Goal: Task Accomplishment & Management: Use online tool/utility

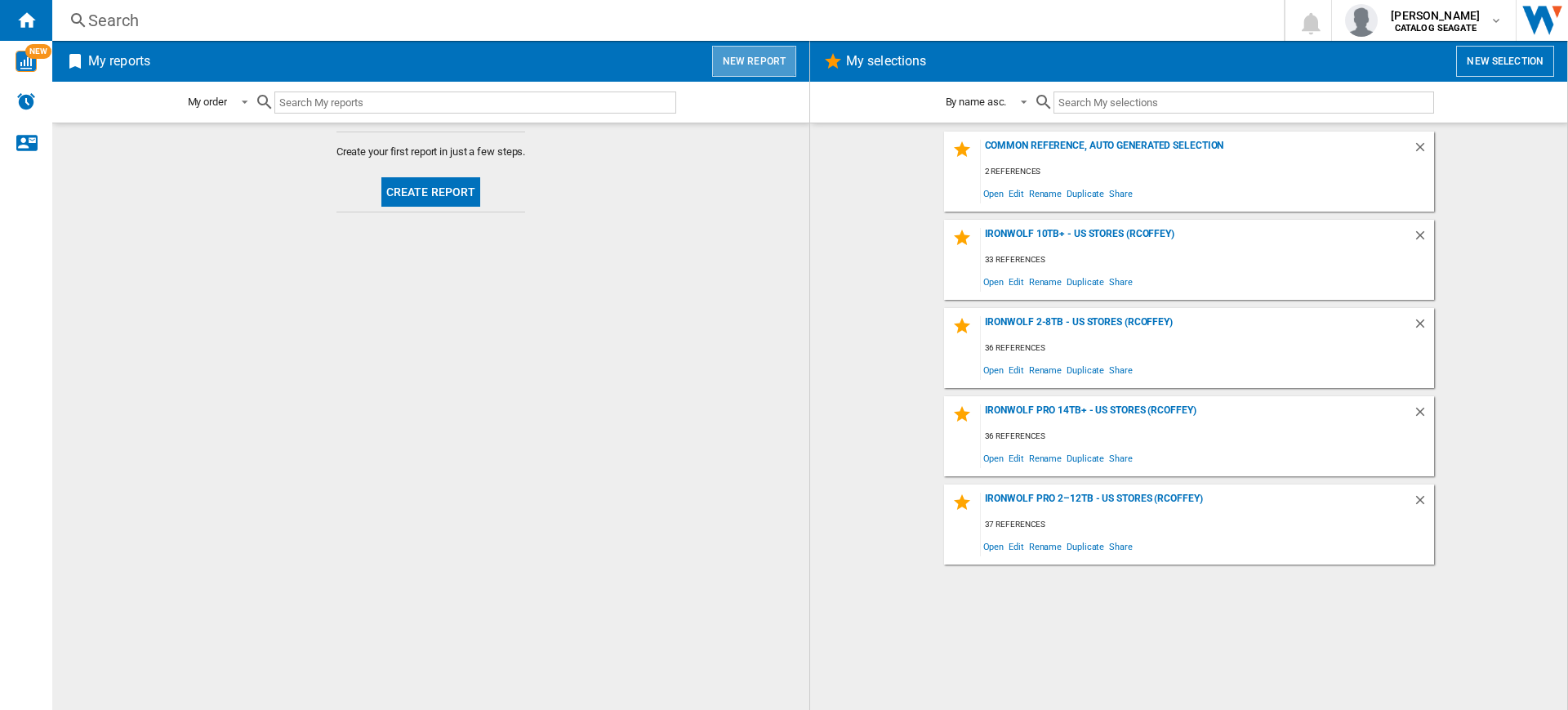
click at [764, 63] on button "New report" at bounding box center [754, 61] width 84 height 31
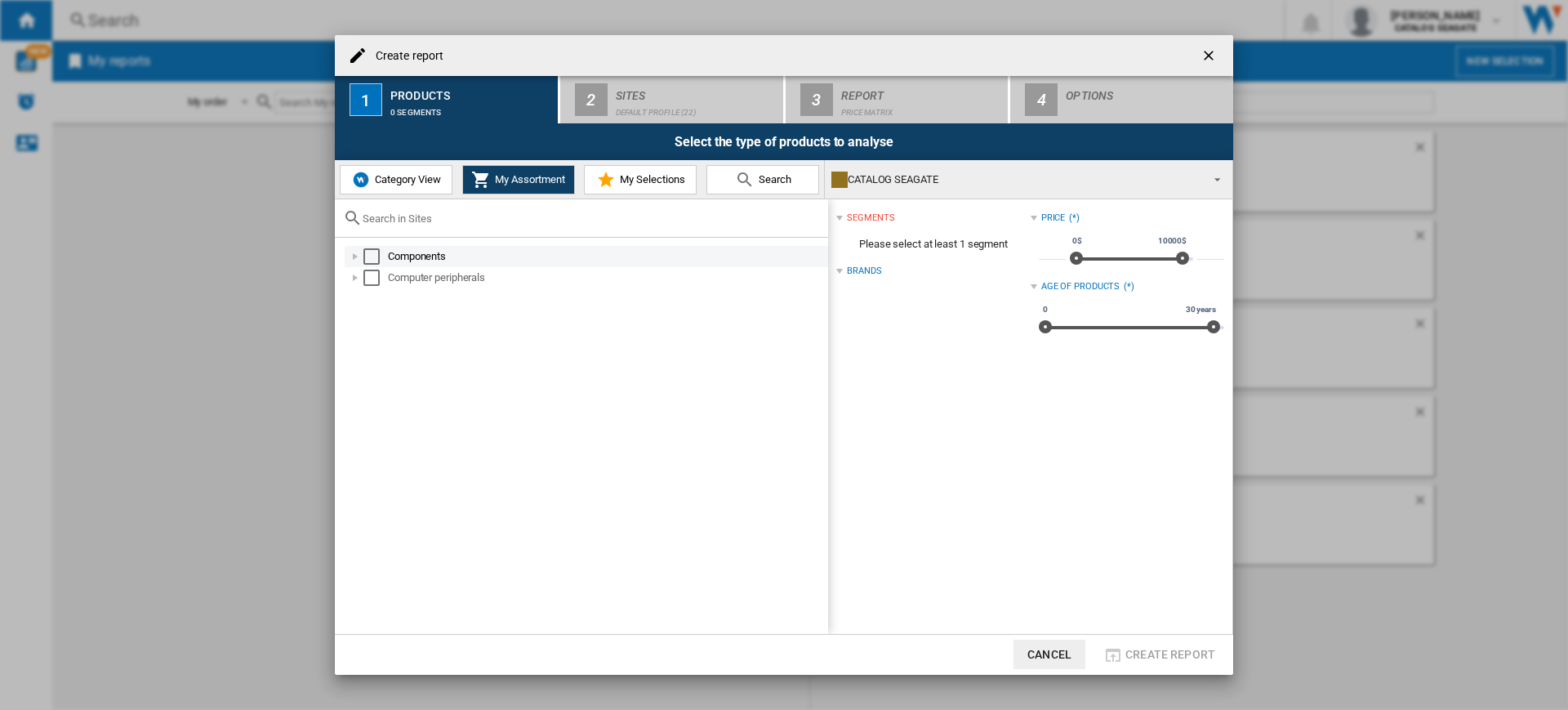
click at [376, 246] on div "Components" at bounding box center [587, 256] width 484 height 21
click at [374, 257] on div "Select" at bounding box center [371, 256] width 16 height 16
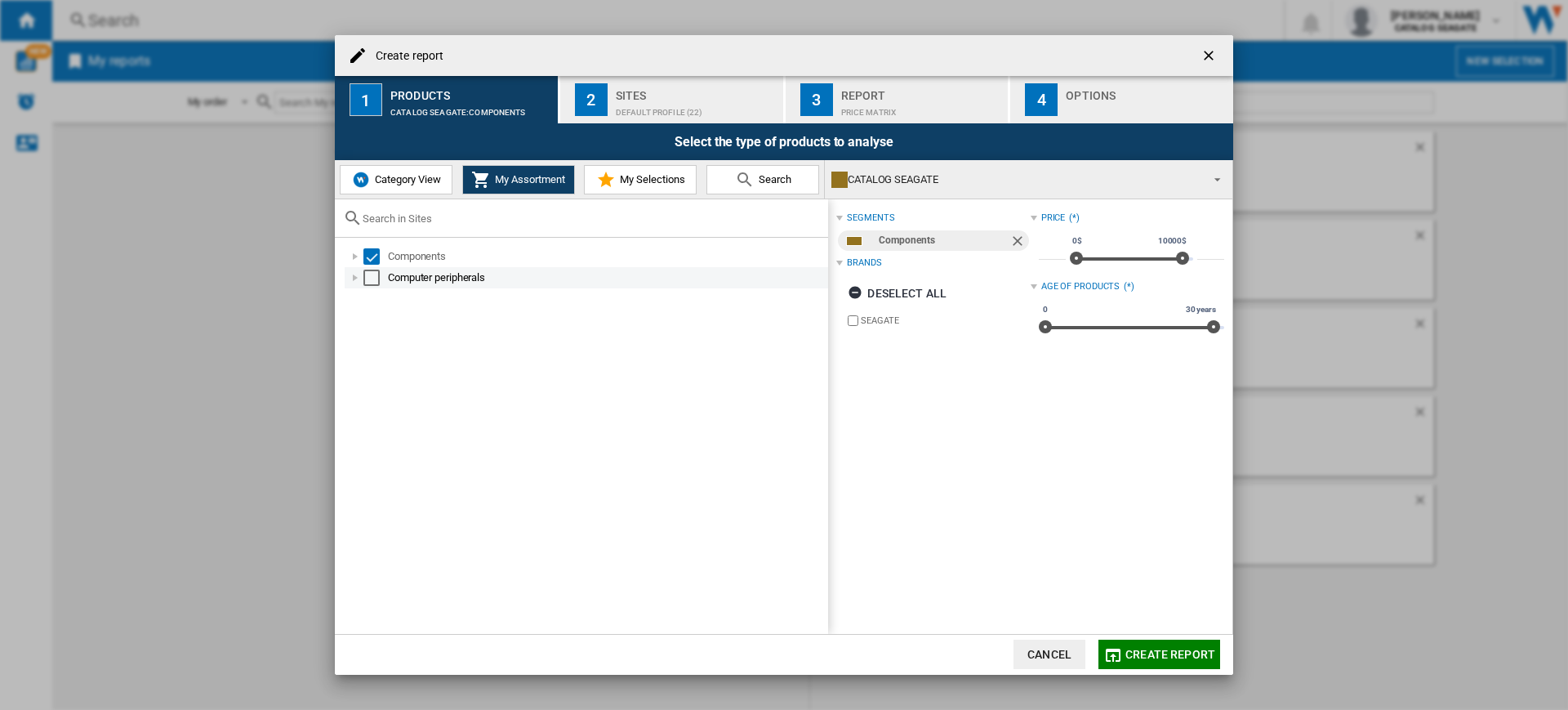
click at [374, 280] on div "Select" at bounding box center [371, 277] width 16 height 16
click at [642, 125] on div "Select the type of products to analyse" at bounding box center [784, 141] width 899 height 37
click at [661, 111] on div "Default profile (22)" at bounding box center [697, 108] width 161 height 17
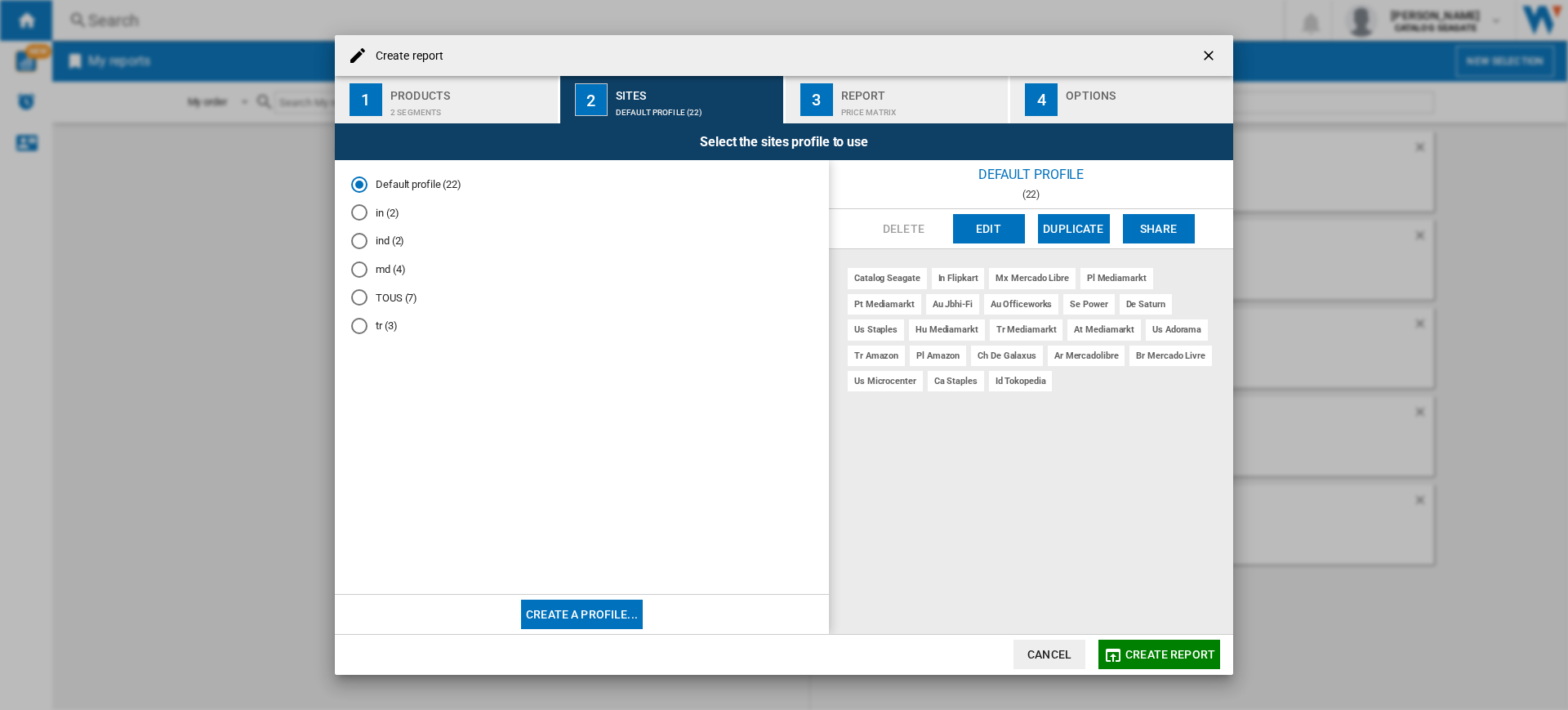
click at [373, 324] on md-radio-button "tr (3)" at bounding box center [582, 326] width 461 height 15
click at [1156, 677] on div "Create report 1 Products 2 segments 2 Sites tr (3) 3 Report Price Matrix 4 Opti…" at bounding box center [784, 355] width 1568 height 710
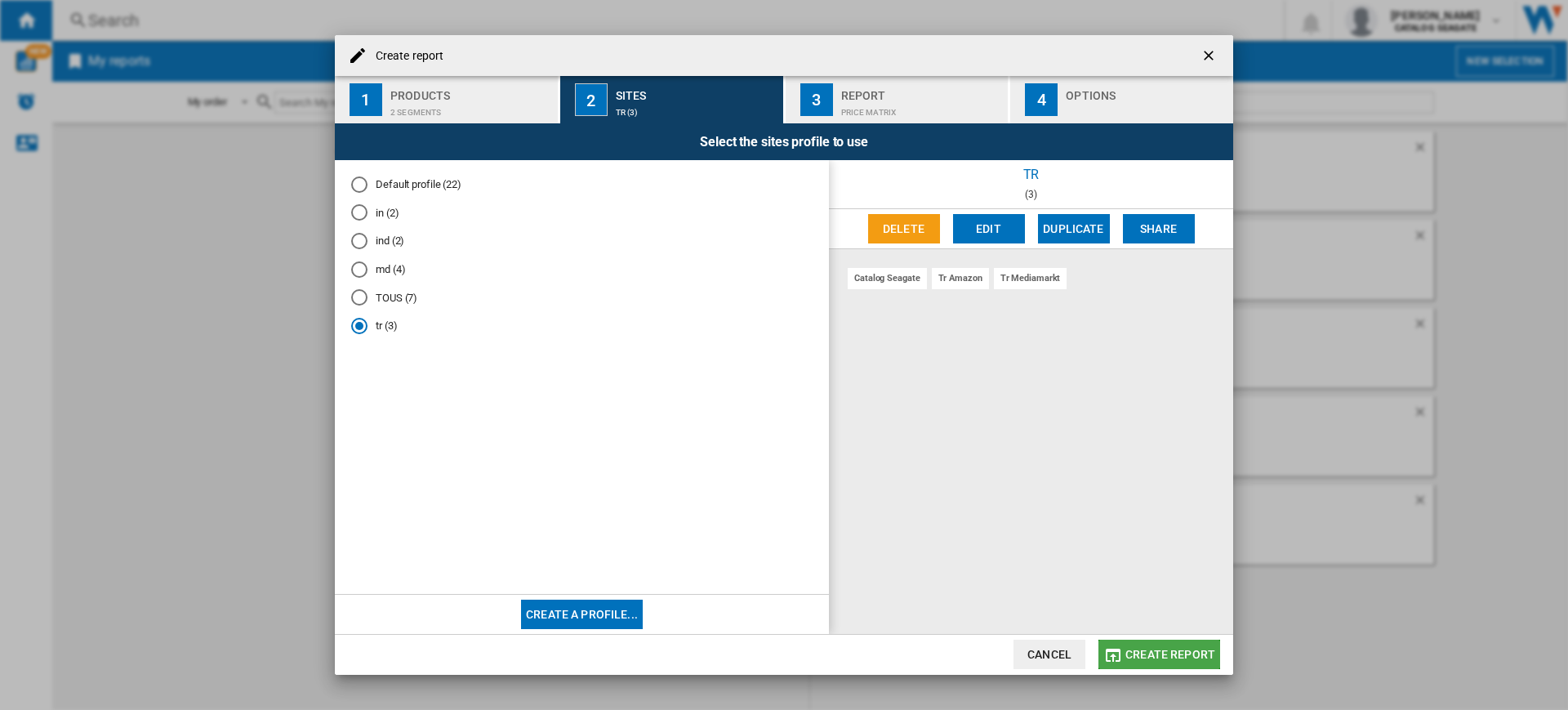
click at [1170, 664] on button "Create report" at bounding box center [1159, 654] width 122 height 29
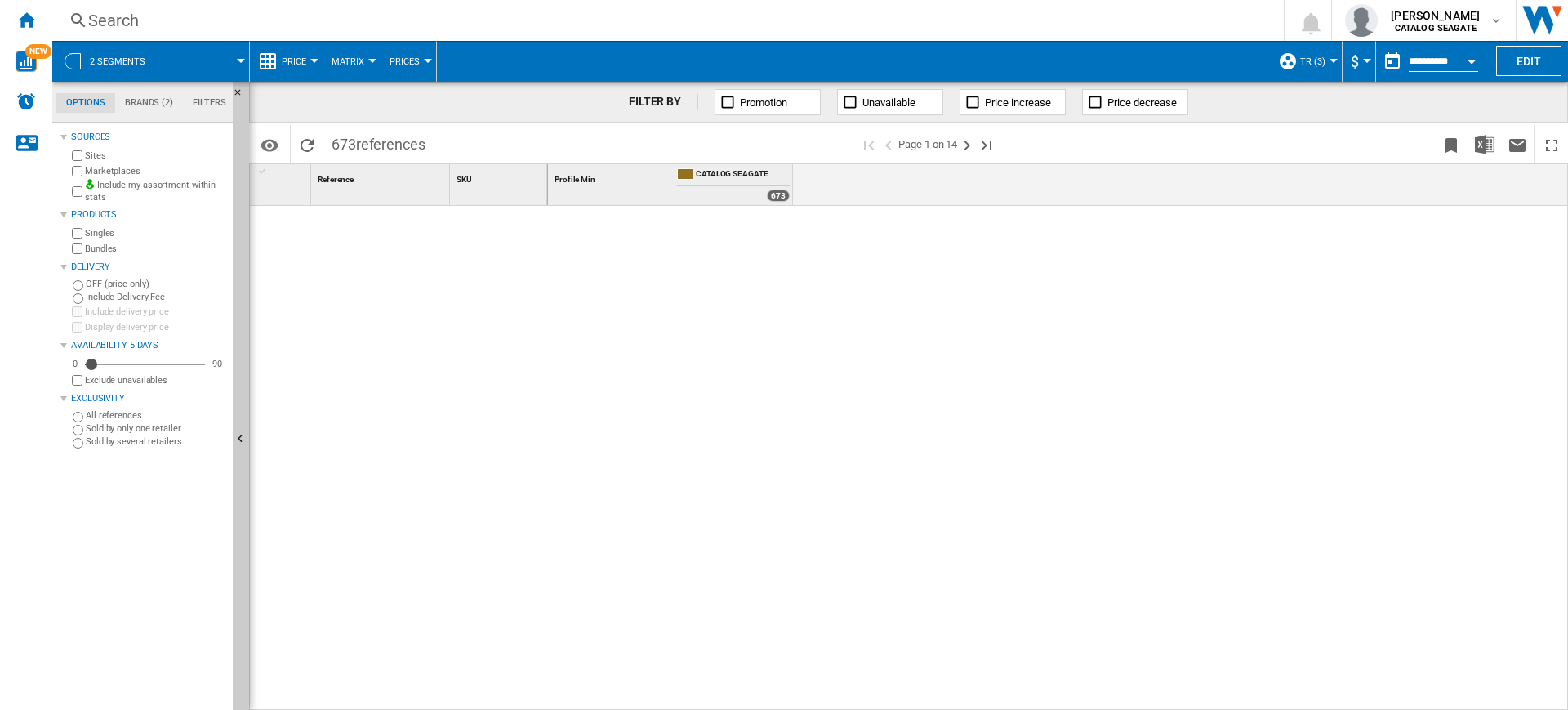
click at [244, 55] on md-menu "2 segments" at bounding box center [150, 61] width 198 height 41
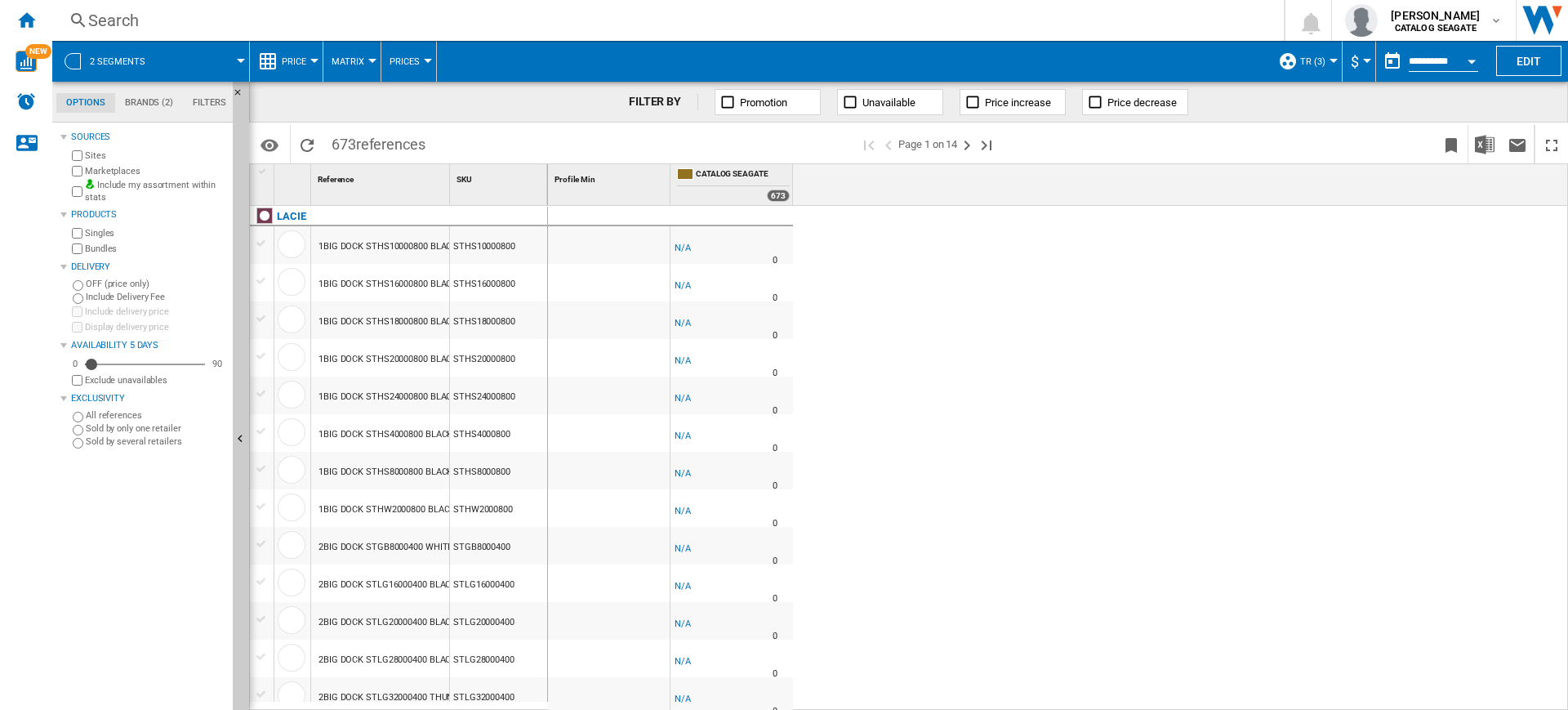
click at [305, 54] on button "Price" at bounding box center [298, 61] width 33 height 41
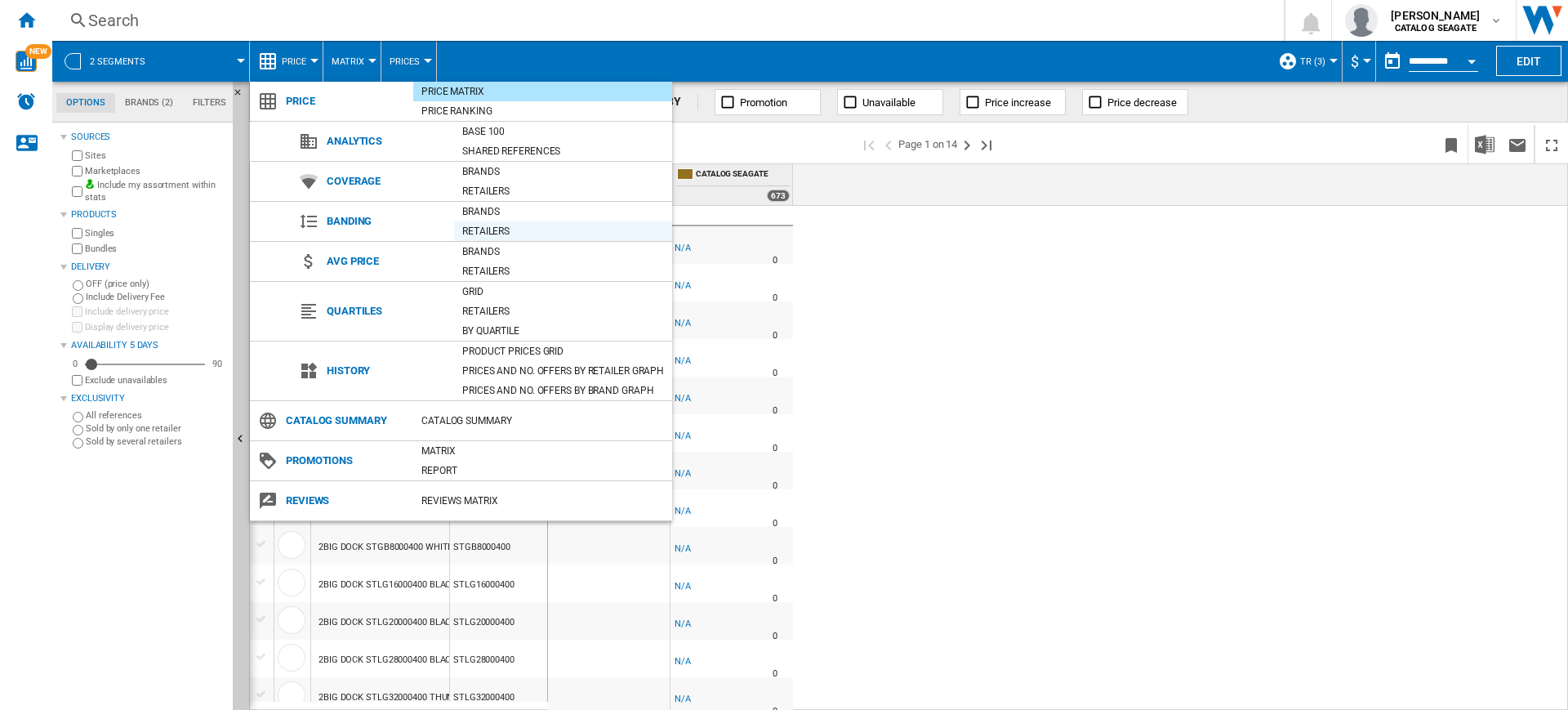
click at [518, 234] on div "Retailers" at bounding box center [562, 231] width 218 height 16
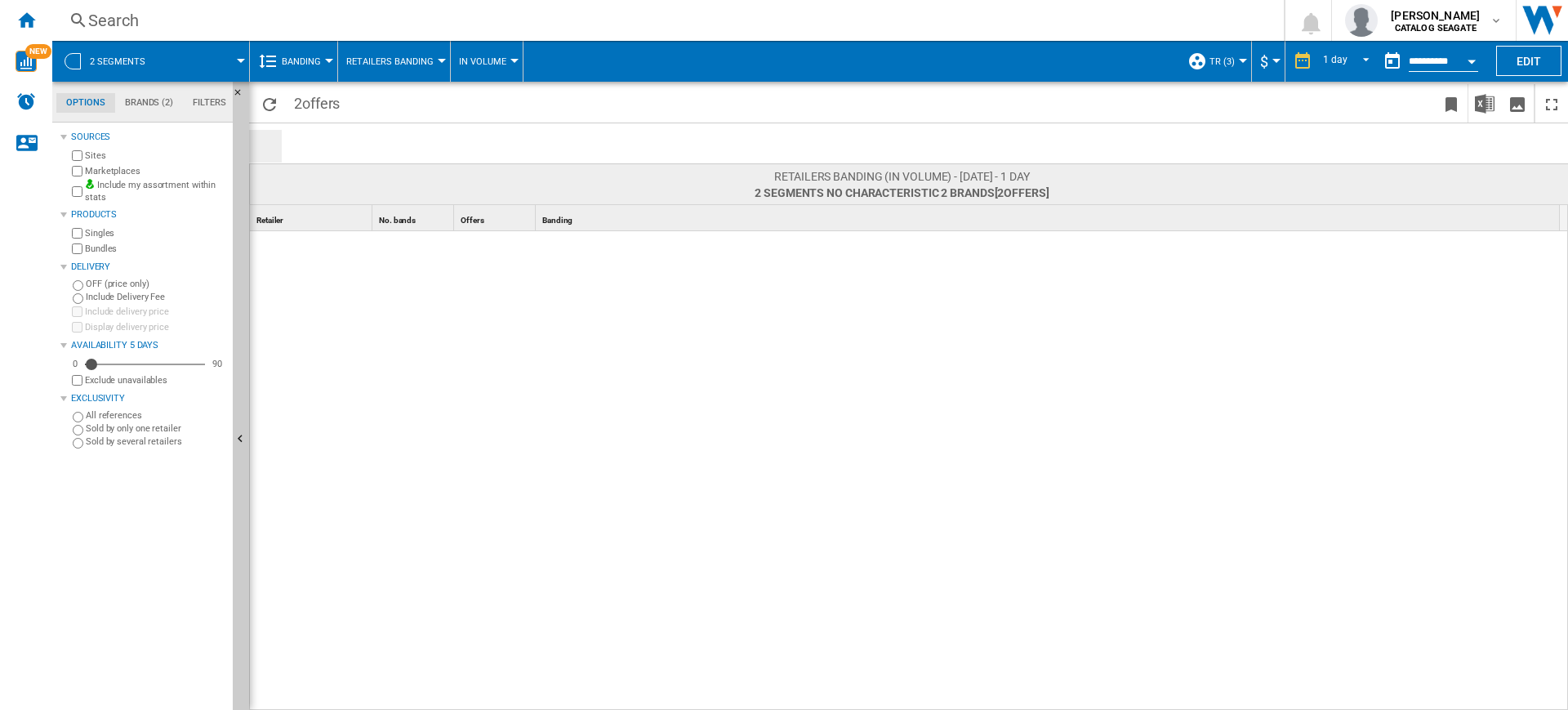
click at [280, 57] on div "Banding" at bounding box center [293, 61] width 71 height 41
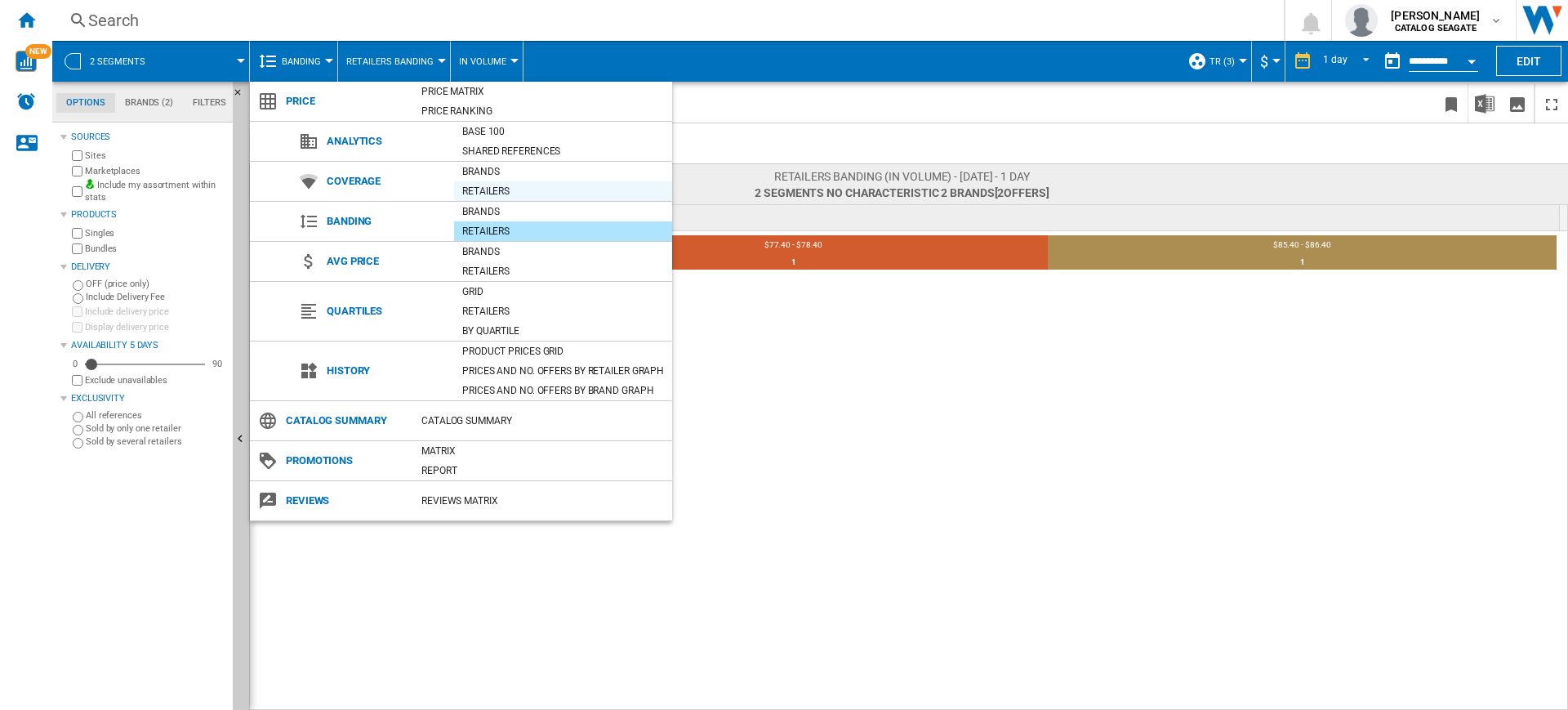
click at [490, 185] on div "Retailers" at bounding box center [562, 191] width 218 height 16
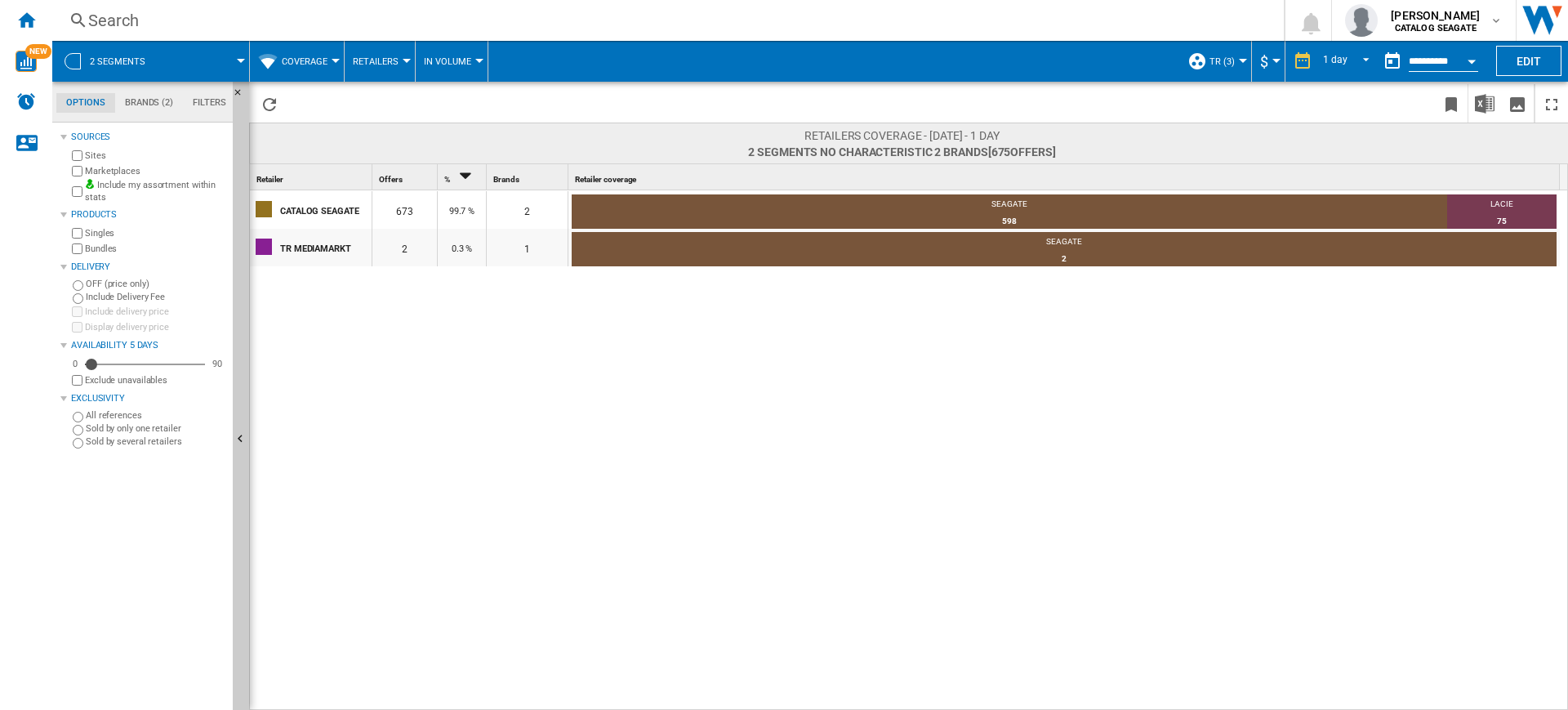
click at [616, 364] on div "CATALOG SEAGATE 673 99.7 % 2 SEAGATE 598 88.86% LACIE 75 11.14% TR MEDIAMARKT 2…" at bounding box center [909, 450] width 1319 height 521
click at [569, 483] on div "CATALOG SEAGATE 673 99.7 % 2 SEAGATE 598 88.86% LACIE 75 11.14% TR MEDIAMARKT 2…" at bounding box center [909, 450] width 1319 height 521
click at [26, 11] on ng-md-icon "Home" at bounding box center [26, 19] width 20 height 20
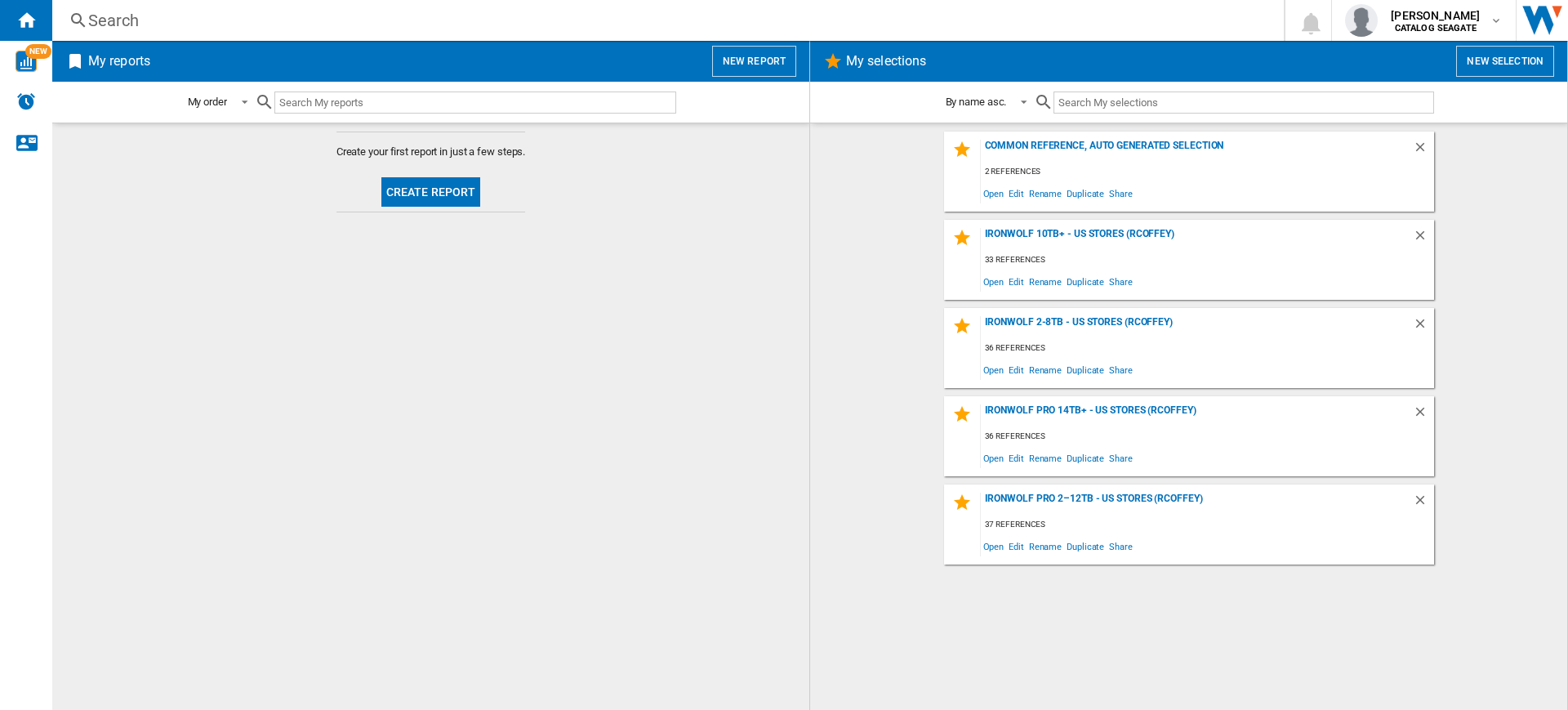
click at [736, 67] on button "New report" at bounding box center [754, 61] width 84 height 31
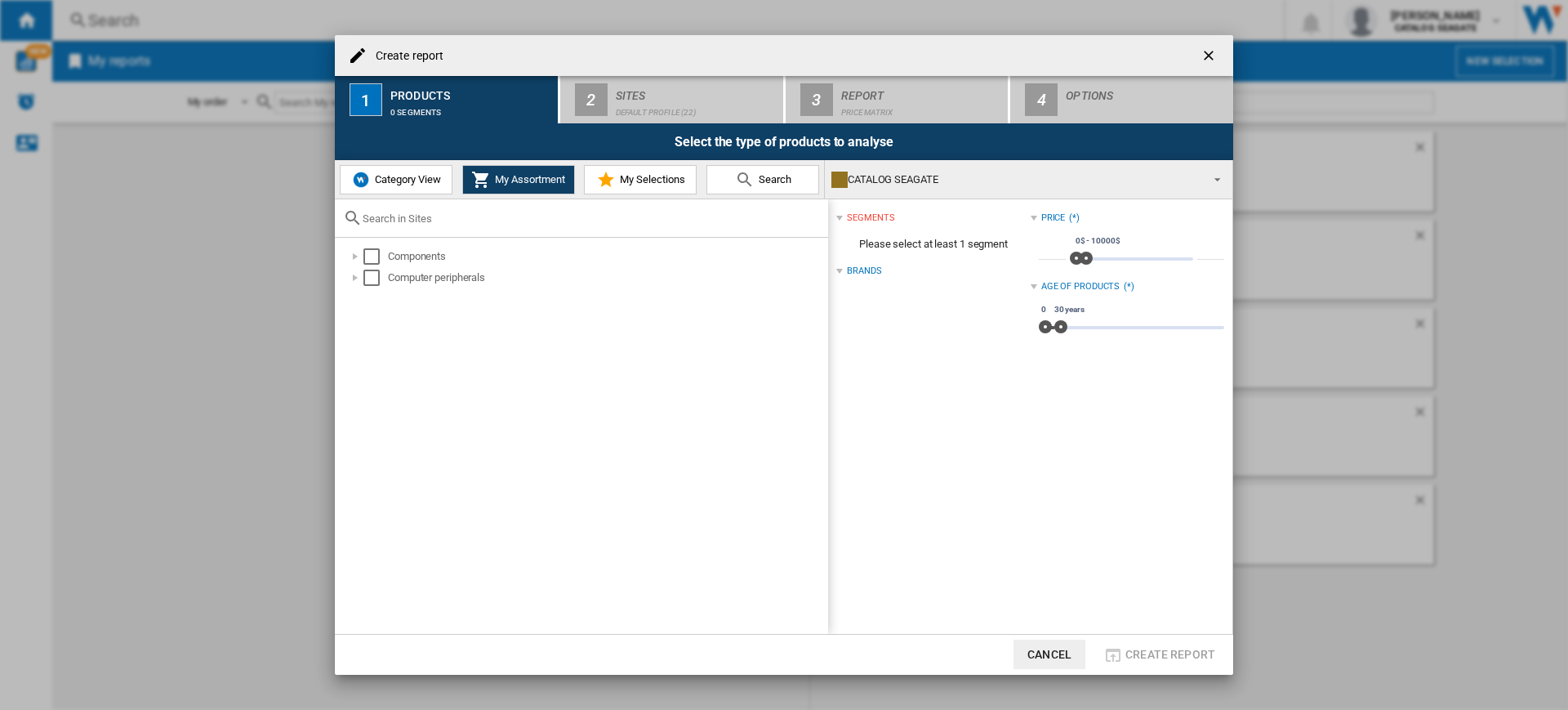
click at [444, 187] on button "Category View" at bounding box center [395, 180] width 112 height 29
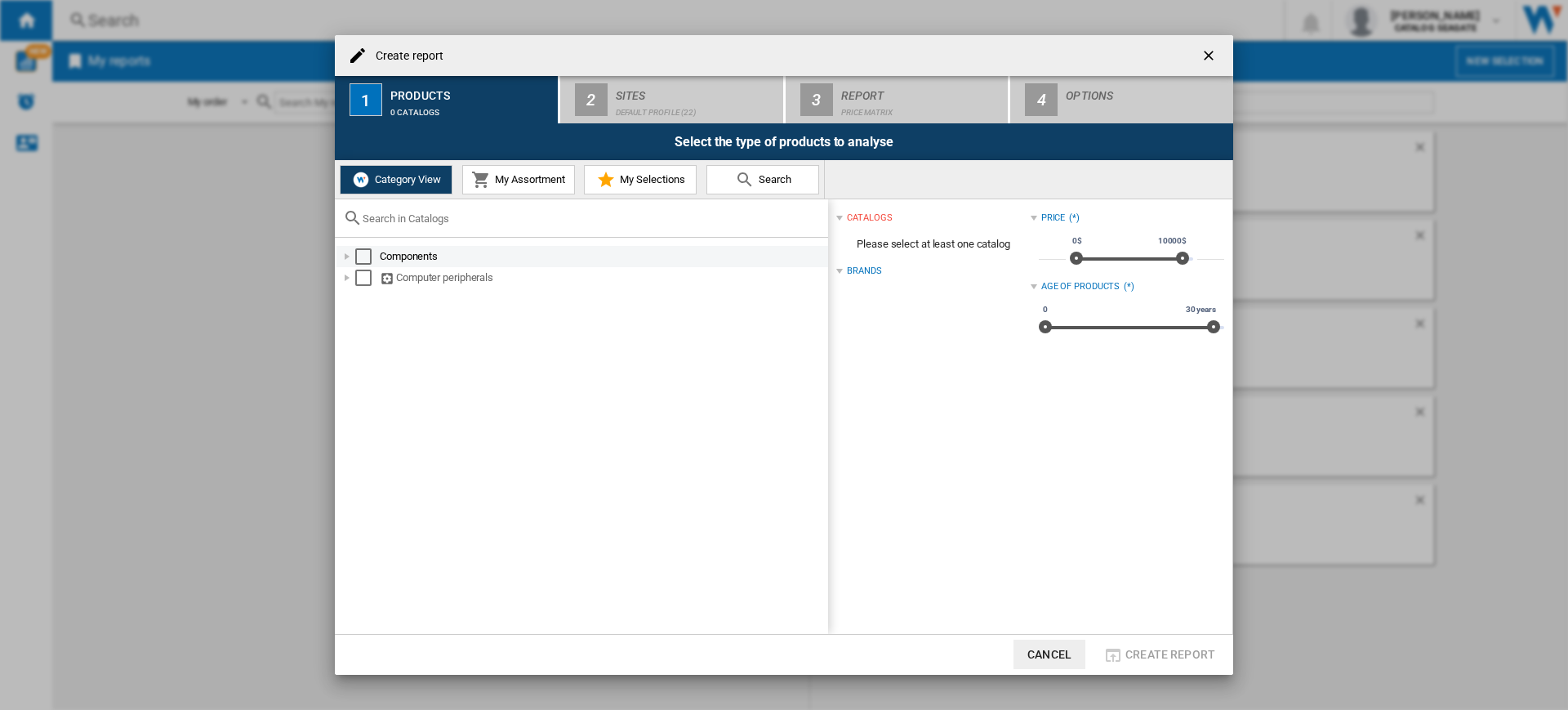
click at [370, 251] on div "Select" at bounding box center [363, 256] width 16 height 16
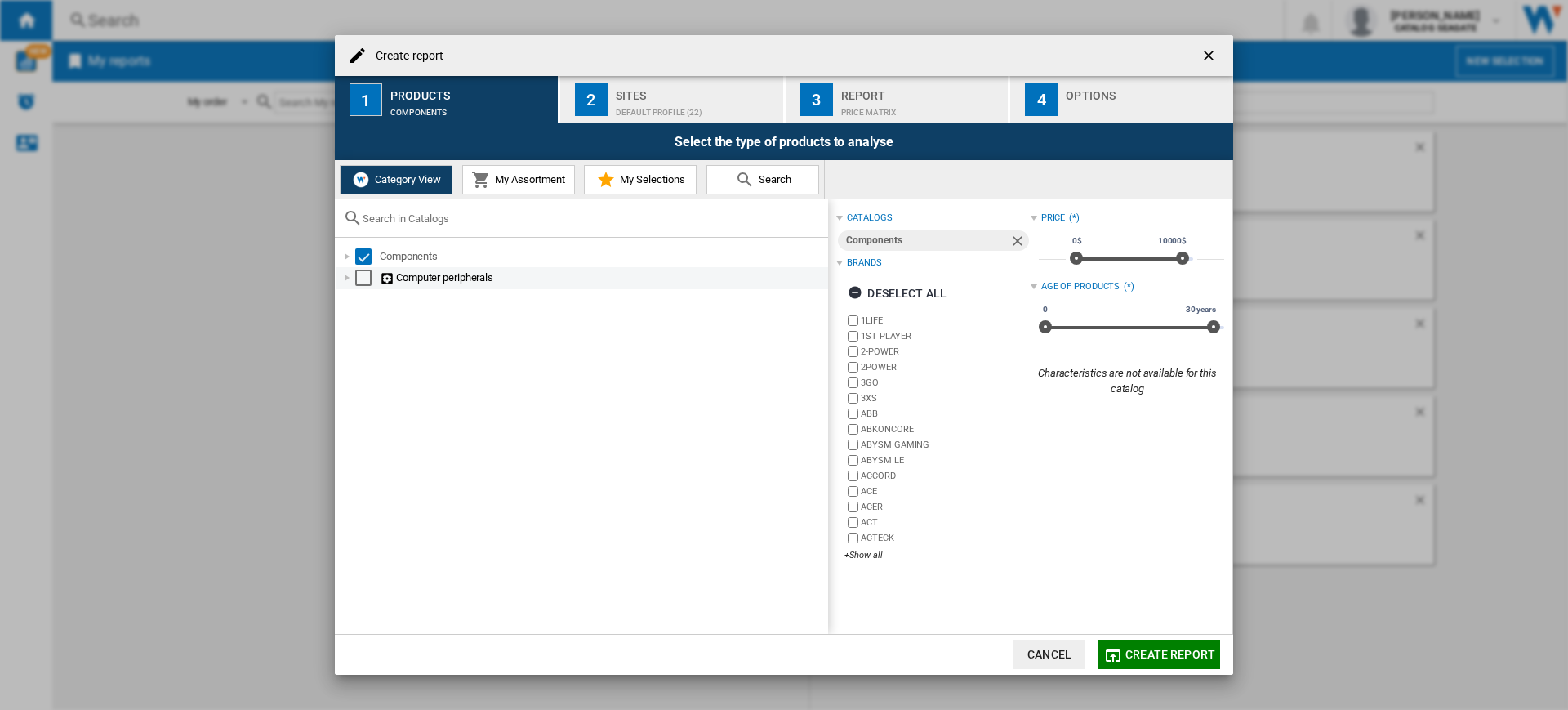
click at [369, 271] on div "Select" at bounding box center [363, 277] width 16 height 16
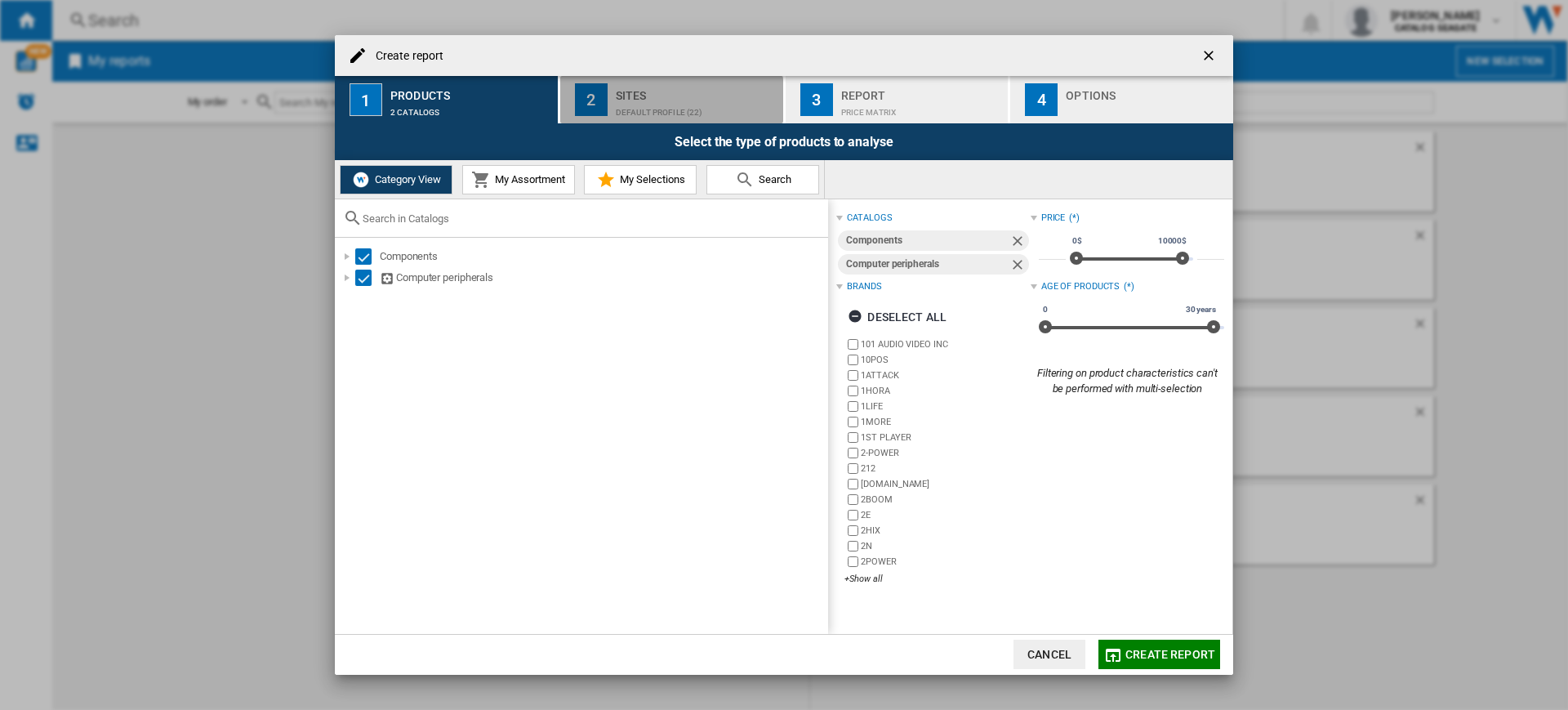
click at [640, 100] on div "Default profile (22)" at bounding box center [697, 108] width 161 height 17
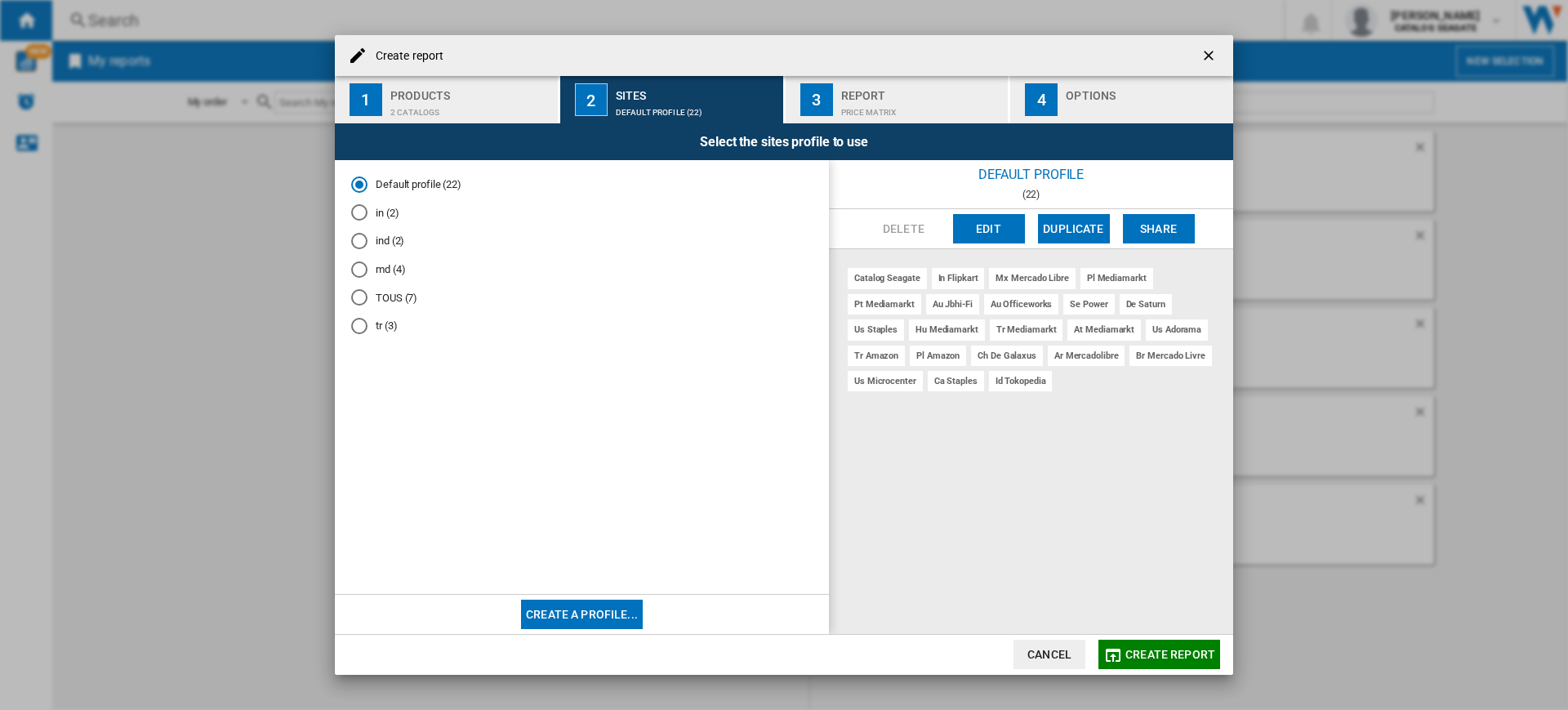
click at [396, 326] on md-radio-button "tr (3)" at bounding box center [582, 326] width 461 height 15
click at [1146, 650] on span "Create report" at bounding box center [1170, 654] width 90 height 13
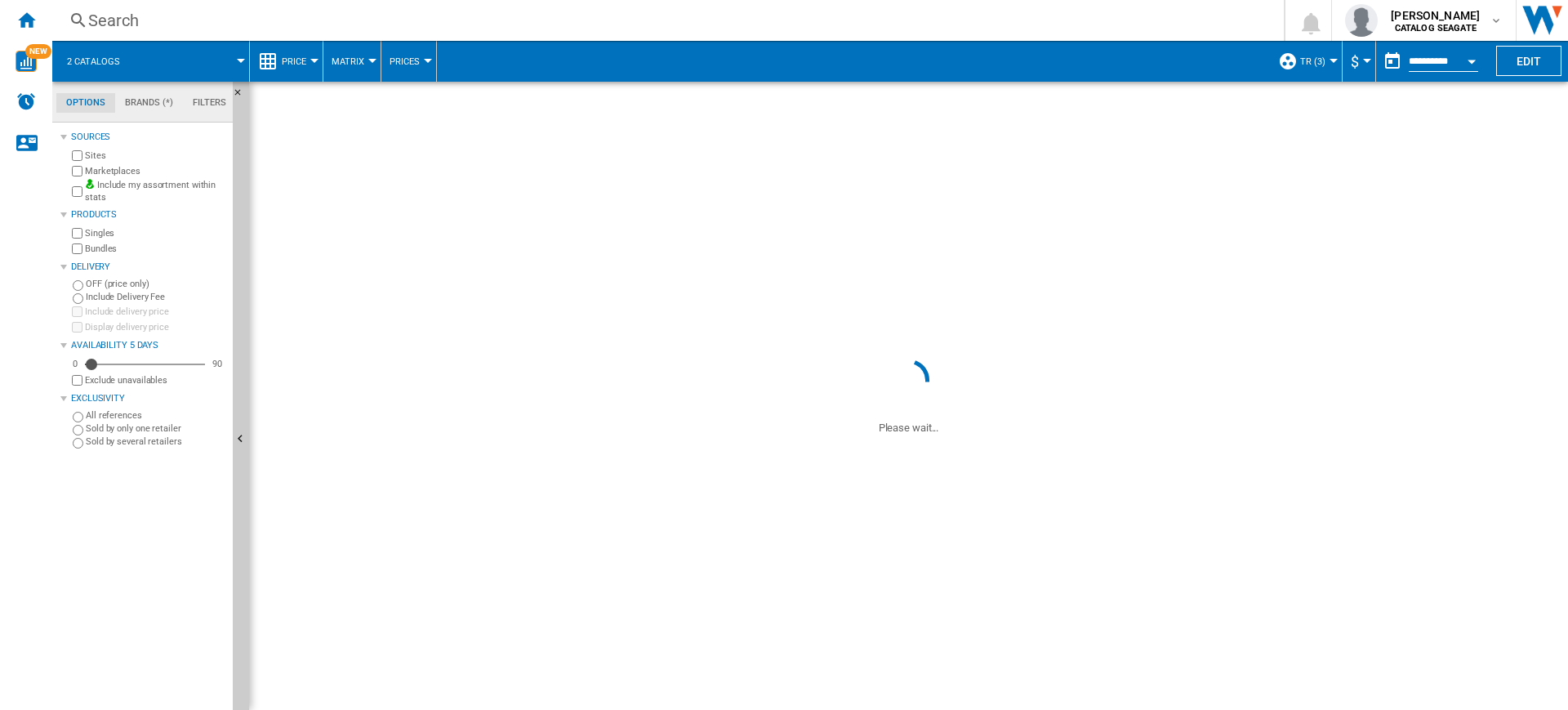
click at [277, 61] on ng-md-icon at bounding box center [267, 61] width 20 height 20
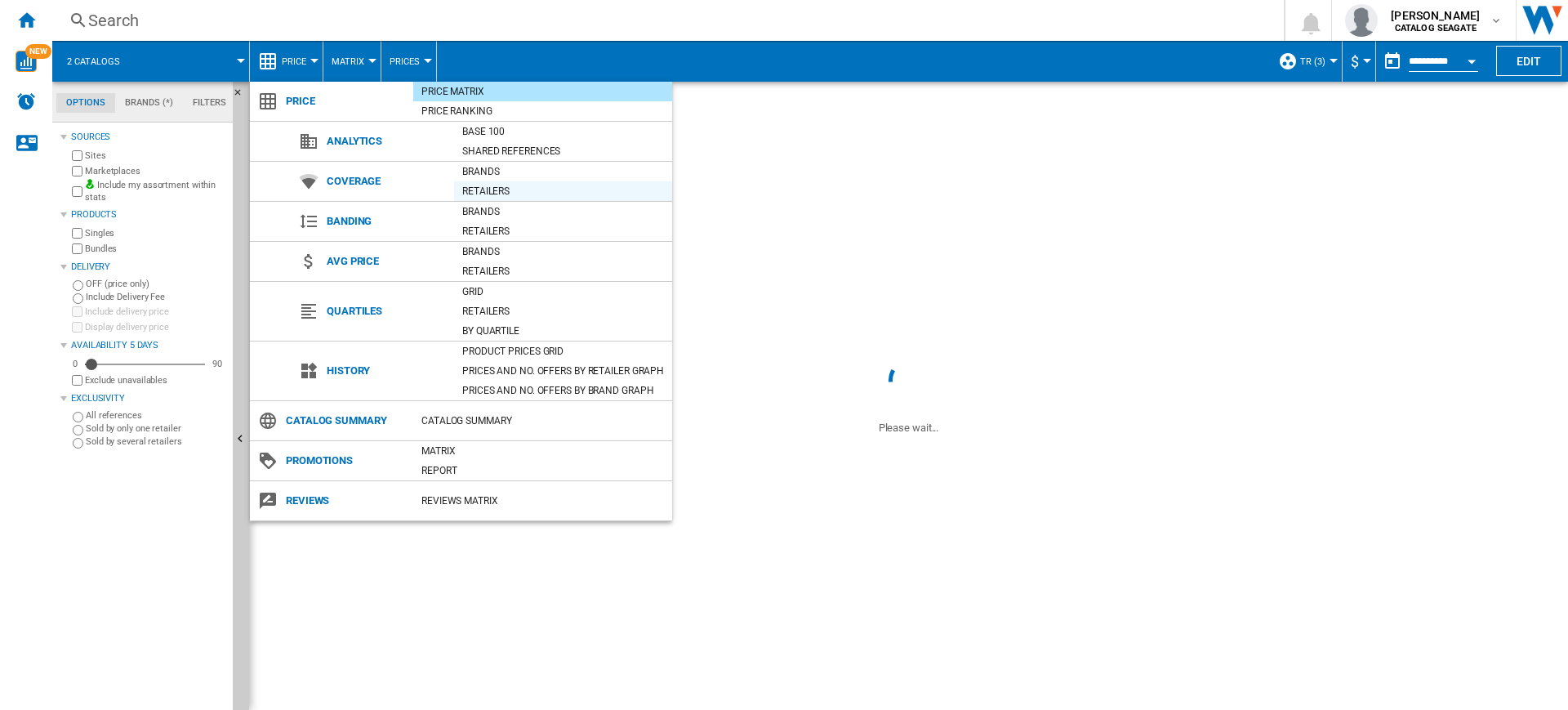
click at [539, 190] on div "Retailers" at bounding box center [562, 191] width 218 height 16
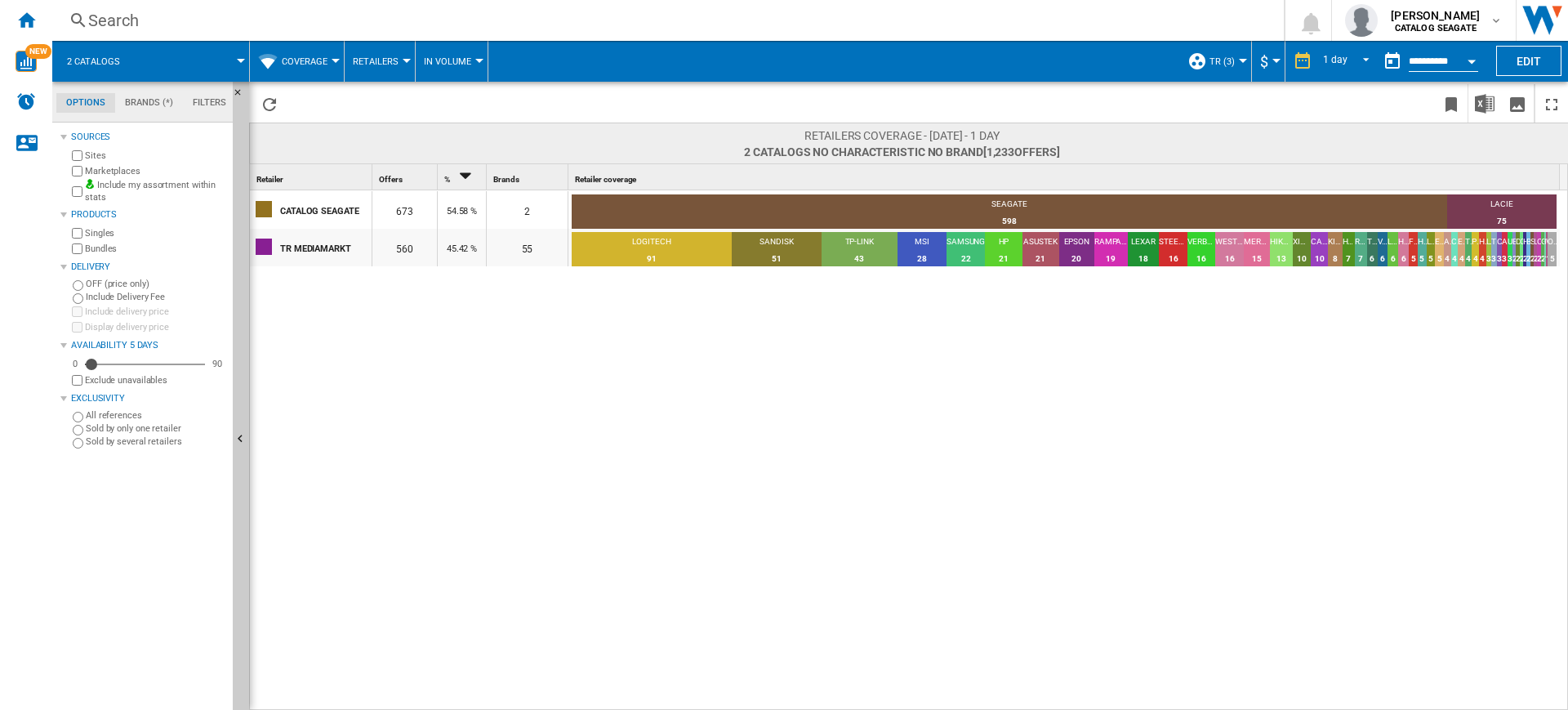
click at [430, 503] on div "CATALOG SEAGATE 673 54.58 % 2 SEAGATE 598 88.86% LACIE 75 11.14% TR MEDIAMARKT …" at bounding box center [909, 450] width 1319 height 521
click at [46, 14] on div "Home" at bounding box center [26, 20] width 52 height 41
